Goal: Information Seeking & Learning: Learn about a topic

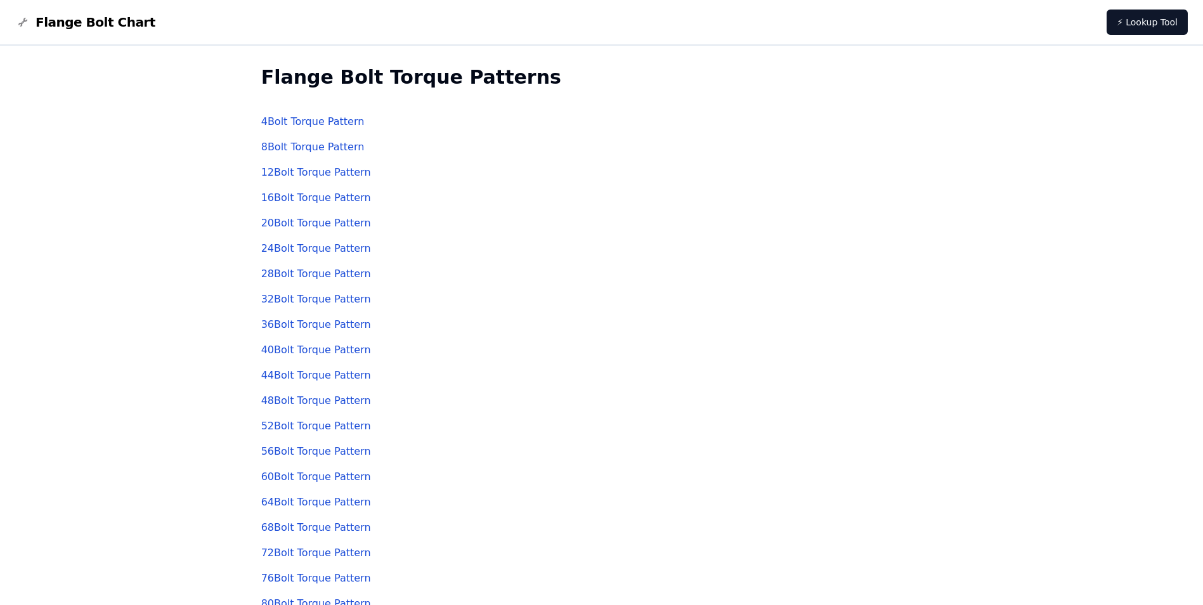
click at [303, 266] on div "28 Bolt Torque Pattern" at bounding box center [601, 273] width 681 height 25
click at [303, 272] on link "28 Bolt Torque Pattern" at bounding box center [316, 274] width 110 height 12
click at [290, 275] on link "28 Bolt Torque Pattern" at bounding box center [316, 274] width 110 height 12
click at [299, 251] on link "24 Bolt Torque Pattern" at bounding box center [316, 248] width 110 height 12
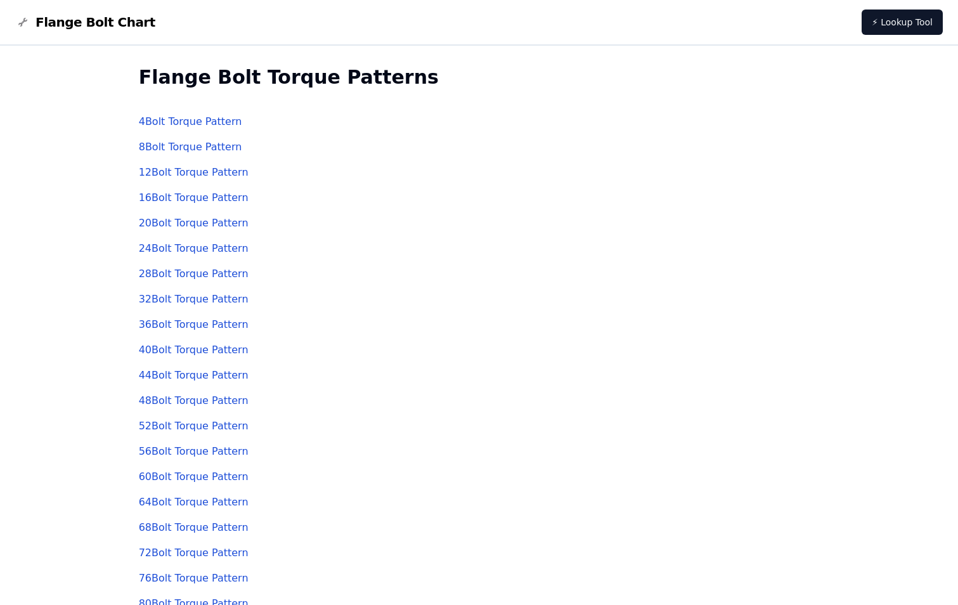
click at [644, 128] on div "4 Bolt Torque Pattern" at bounding box center [479, 121] width 681 height 25
